Goal: Task Accomplishment & Management: Manage account settings

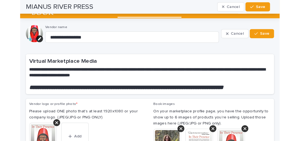
scroll to position [83, 0]
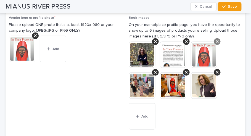
click at [216, 44] on icon at bounding box center [217, 41] width 3 height 4
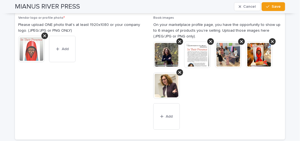
click at [136, 125] on span "Vendor logo or profile photo * Please upload ONE photo that’s at least 1920x108…" at bounding box center [82, 76] width 129 height 121
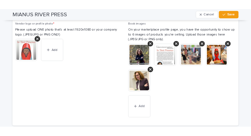
scroll to position [138, 0]
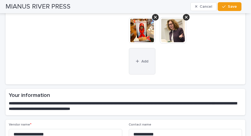
click at [138, 66] on button "Add" at bounding box center [142, 61] width 26 height 26
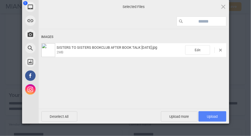
click at [212, 115] on span "Upload 1" at bounding box center [212, 117] width 11 height 4
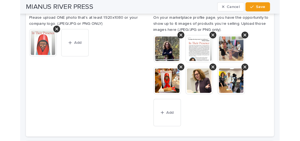
scroll to position [83, 0]
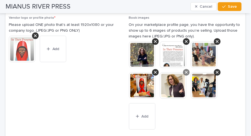
click at [185, 75] on icon at bounding box center [186, 72] width 3 height 4
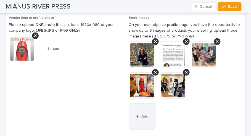
click at [136, 119] on icon "button" at bounding box center [137, 117] width 3 height 4
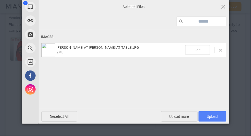
click at [213, 116] on span "Upload 1" at bounding box center [212, 117] width 11 height 4
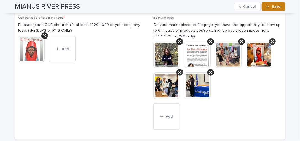
click at [251, 4] on button "Save" at bounding box center [273, 6] width 23 height 9
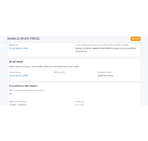
scroll to position [304, 0]
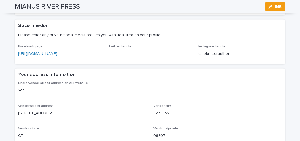
drag, startPoint x: 67, startPoint y: 52, endPoint x: 75, endPoint y: 48, distance: 8.9
click at [75, 48] on p "Facebook page" at bounding box center [60, 47] width 84 height 4
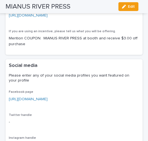
scroll to position [438, 0]
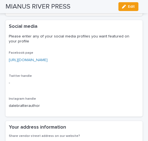
drag, startPoint x: 132, startPoint y: 65, endPoint x: 5, endPoint y: 65, distance: 127.2
drag, startPoint x: 16, startPoint y: 29, endPoint x: 107, endPoint y: 33, distance: 90.8
click at [107, 33] on div "Social media Please enter any of your social media profiles you want featured o…" at bounding box center [73, 35] width 129 height 24
drag, startPoint x: 31, startPoint y: 66, endPoint x: 59, endPoint y: 57, distance: 29.2
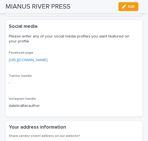
click at [59, 51] on div "Social media Please enter any of your social media profiles you want featured o…" at bounding box center [74, 35] width 137 height 31
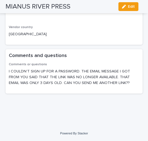
scroll to position [668, 0]
drag, startPoint x: 129, startPoint y: 82, endPoint x: 4, endPoint y: 73, distance: 126.1
click at [76, 60] on div "Comments and questions" at bounding box center [74, 55] width 137 height 13
click at [128, 83] on p "I COULDN'T SIGN UP FOR A PASSWORD. THE EMAIL MESSAGE I GOT FROM YOU SAID THAT T…" at bounding box center [74, 76] width 131 height 17
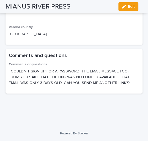
click at [127, 82] on p "I COULDN'T SIGN UP FOR A PASSWORD. THE EMAIL MESSAGE I GOT FROM YOU SAID THAT T…" at bounding box center [74, 76] width 131 height 17
drag, startPoint x: 128, startPoint y: 82, endPoint x: 112, endPoint y: 82, distance: 16.3
click at [112, 82] on p "I COULDN'T SIGN UP FOR A PASSWORD. THE EMAIL MESSAGE I GOT FROM YOU SAID THAT T…" at bounding box center [74, 76] width 131 height 17
drag, startPoint x: 112, startPoint y: 82, endPoint x: 92, endPoint y: 23, distance: 61.9
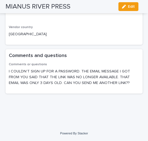
drag, startPoint x: 129, startPoint y: 83, endPoint x: 7, endPoint y: 71, distance: 122.2
click at [7, 71] on div "Comments or questions I COULDN'T SIGN UP FOR A PASSWORD. THE EMAIL MESSAGE I GO…" at bounding box center [74, 77] width 137 height 31
drag, startPoint x: 118, startPoint y: 78, endPoint x: 105, endPoint y: 88, distance: 16.7
click at [104, 89] on div "Comments or questions I COULDN'T SIGN UP FOR A PASSWORD. THE EMAIL MESSAGE I GO…" at bounding box center [74, 76] width 131 height 28
click at [51, 63] on p "Comments or questions" at bounding box center [74, 64] width 131 height 4
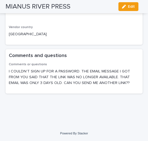
drag, startPoint x: 9, startPoint y: 71, endPoint x: 41, endPoint y: 72, distance: 32.3
click at [9, 71] on p "I COULDN'T SIGN UP FOR A PASSWORD. THE EMAIL MESSAGE I GOT FROM YOU SAID THAT T…" at bounding box center [74, 76] width 131 height 17
click at [8, 70] on div "Comments or questions I COULDN'T SIGN UP FOR A PASSWORD. THE EMAIL MESSAGE I GO…" at bounding box center [74, 77] width 137 height 31
click at [10, 71] on p "I COULDN'T SIGN UP FOR A PASSWORD. THE EMAIL MESSAGE I GOT FROM YOU SAID THAT T…" at bounding box center [74, 76] width 131 height 17
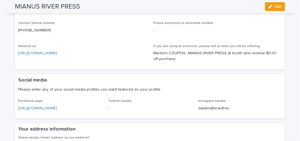
scroll to position [276, 0]
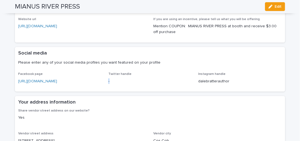
drag, startPoint x: 85, startPoint y: 80, endPoint x: 107, endPoint y: 85, distance: 22.6
click at [108, 85] on div "Twitter handle -" at bounding box center [150, 80] width 84 height 16
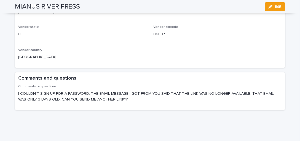
scroll to position [394, 0]
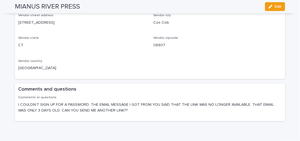
click at [18, 104] on p "I COULDN'T SIGN UP FOR A PASSWORD. THE EMAIL MESSAGE I GOT FROM YOU SAID THAT T…" at bounding box center [150, 108] width 264 height 12
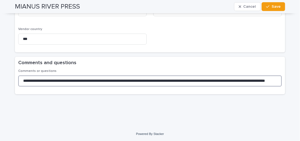
scroll to position [0, 0]
drag, startPoint x: 276, startPoint y: 79, endPoint x: 0, endPoint y: 76, distance: 275.7
click at [0, 76] on html "**********" at bounding box center [150, 70] width 300 height 141
type input "**********"
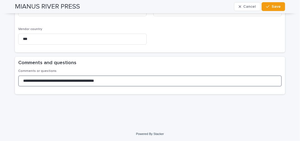
drag, startPoint x: 126, startPoint y: 78, endPoint x: 7, endPoint y: 76, distance: 119.8
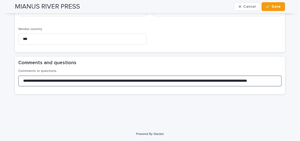
scroll to position [0, 26]
type input "**********"
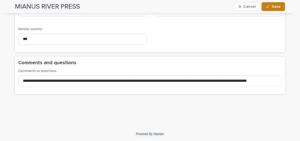
scroll to position [0, 0]
click at [251, 5] on span "Save" at bounding box center [276, 7] width 9 height 4
